Goal: Navigation & Orientation: Find specific page/section

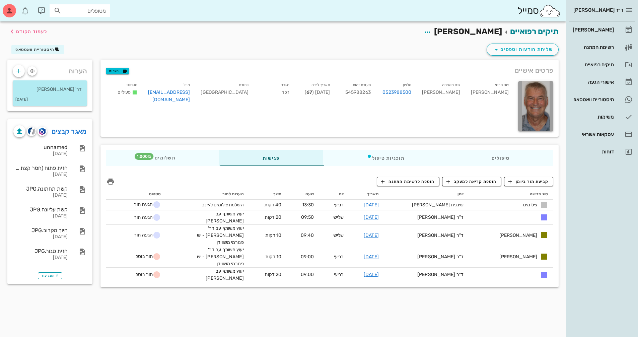
click at [54, 79] on div "הערות דר' [PERSON_NAME] [DATE]" at bounding box center [49, 86] width 85 height 52
click at [601, 28] on div "[PERSON_NAME]" at bounding box center [592, 29] width 43 height 5
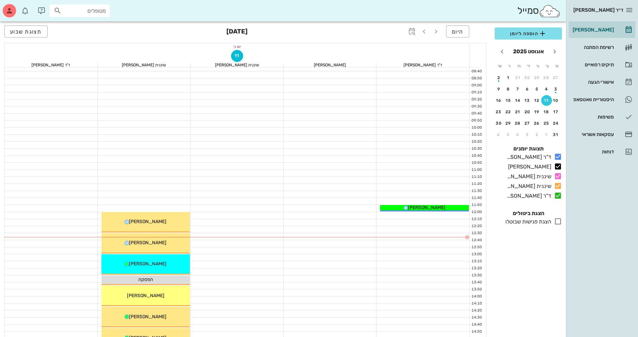
scroll to position [67, 0]
click at [456, 31] on span "היום" at bounding box center [457, 31] width 12 height 6
click at [603, 150] on div "דוחות" at bounding box center [592, 151] width 43 height 5
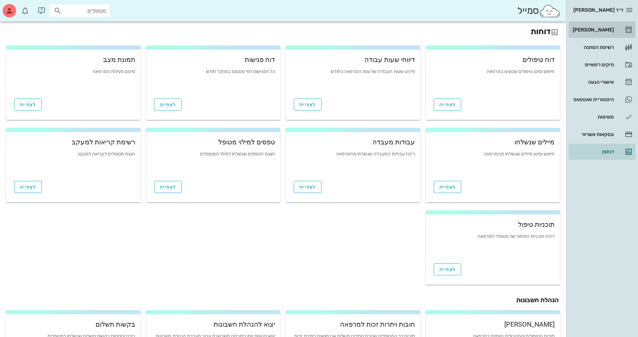
click at [597, 30] on div "[PERSON_NAME]" at bounding box center [592, 29] width 43 height 5
